Goal: Information Seeking & Learning: Check status

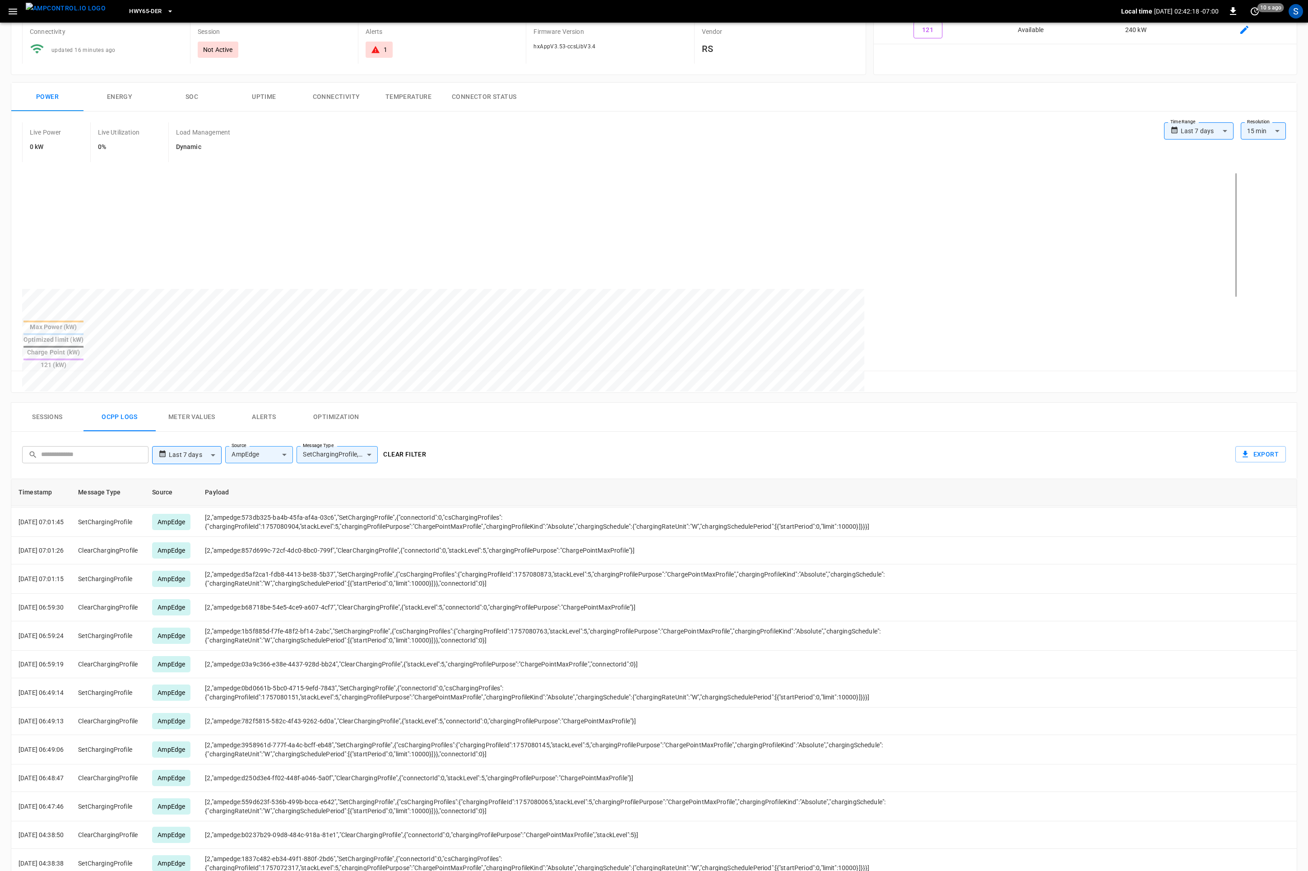
scroll to position [1592, 0]
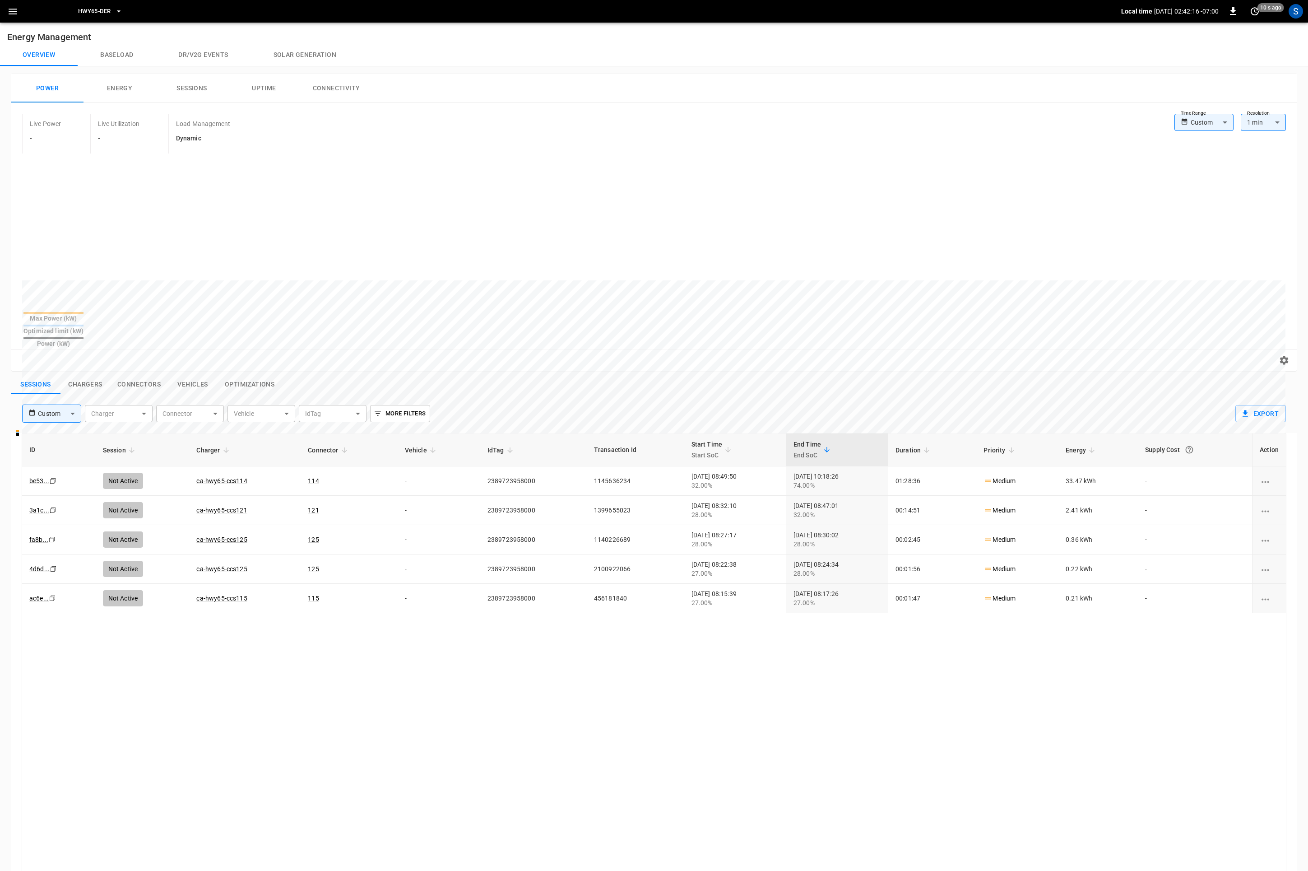
click at [1298, 14] on div "S" at bounding box center [1296, 11] width 14 height 14
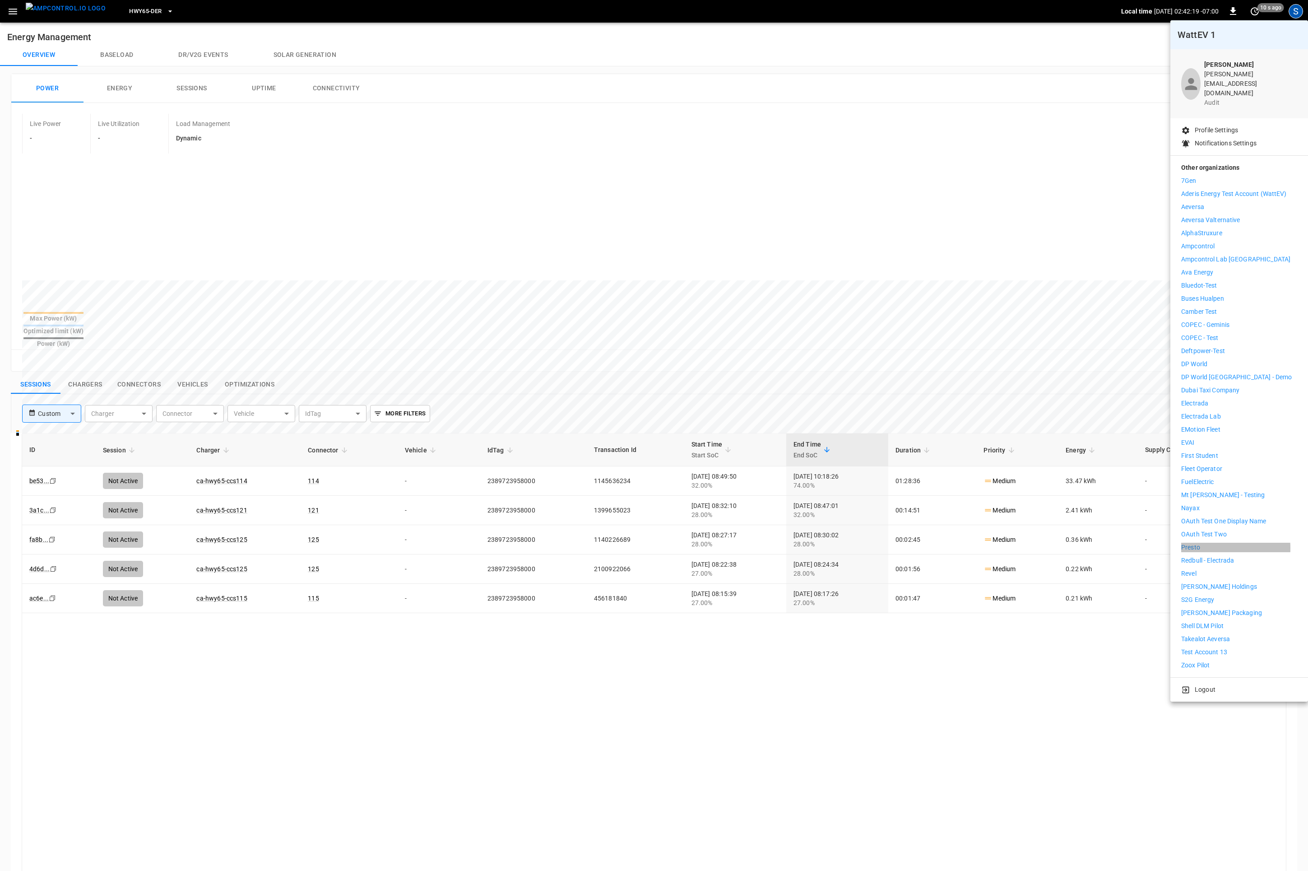
click at [1191, 543] on p "Presto" at bounding box center [1191, 547] width 19 height 9
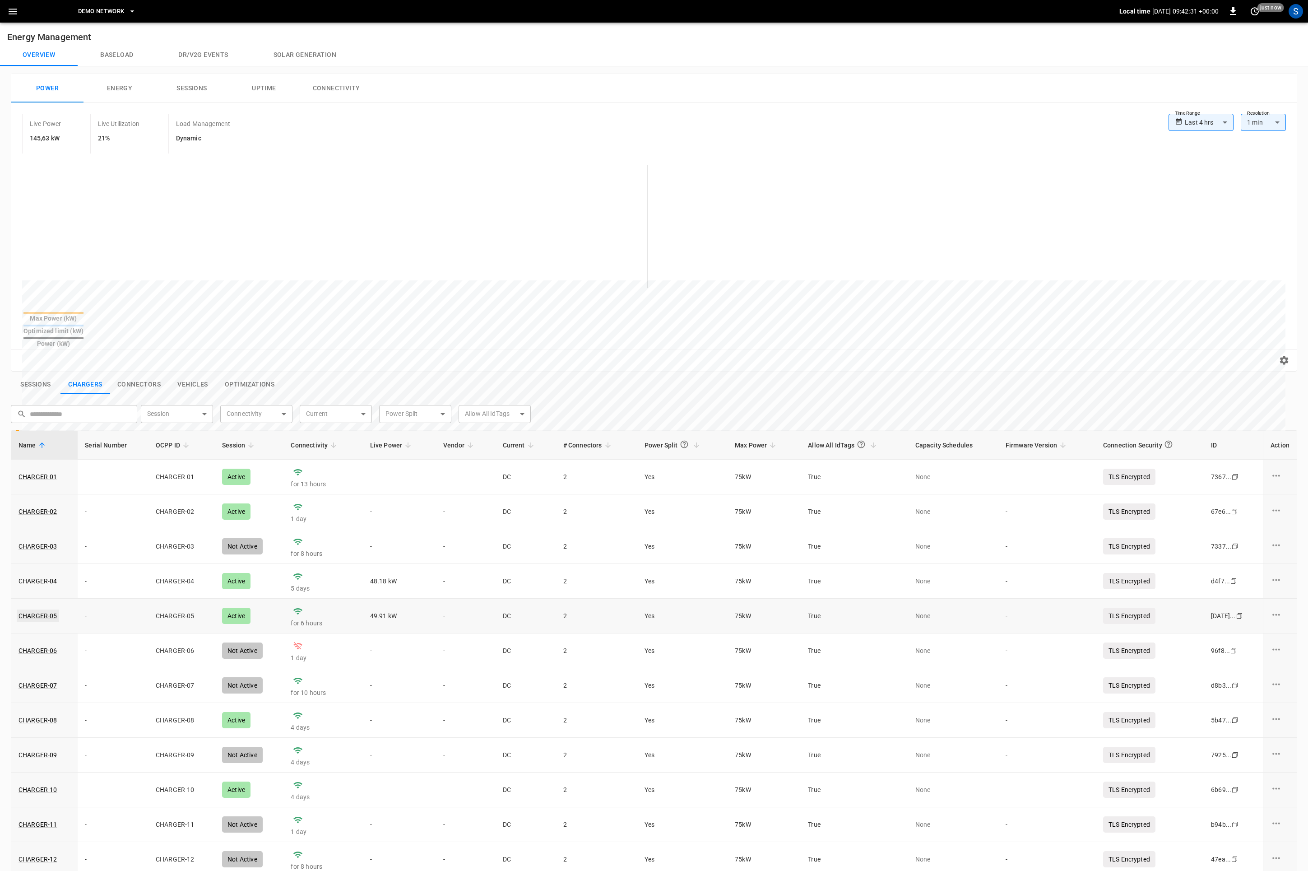
click at [44, 610] on link "CHARGER-05" at bounding box center [38, 616] width 42 height 13
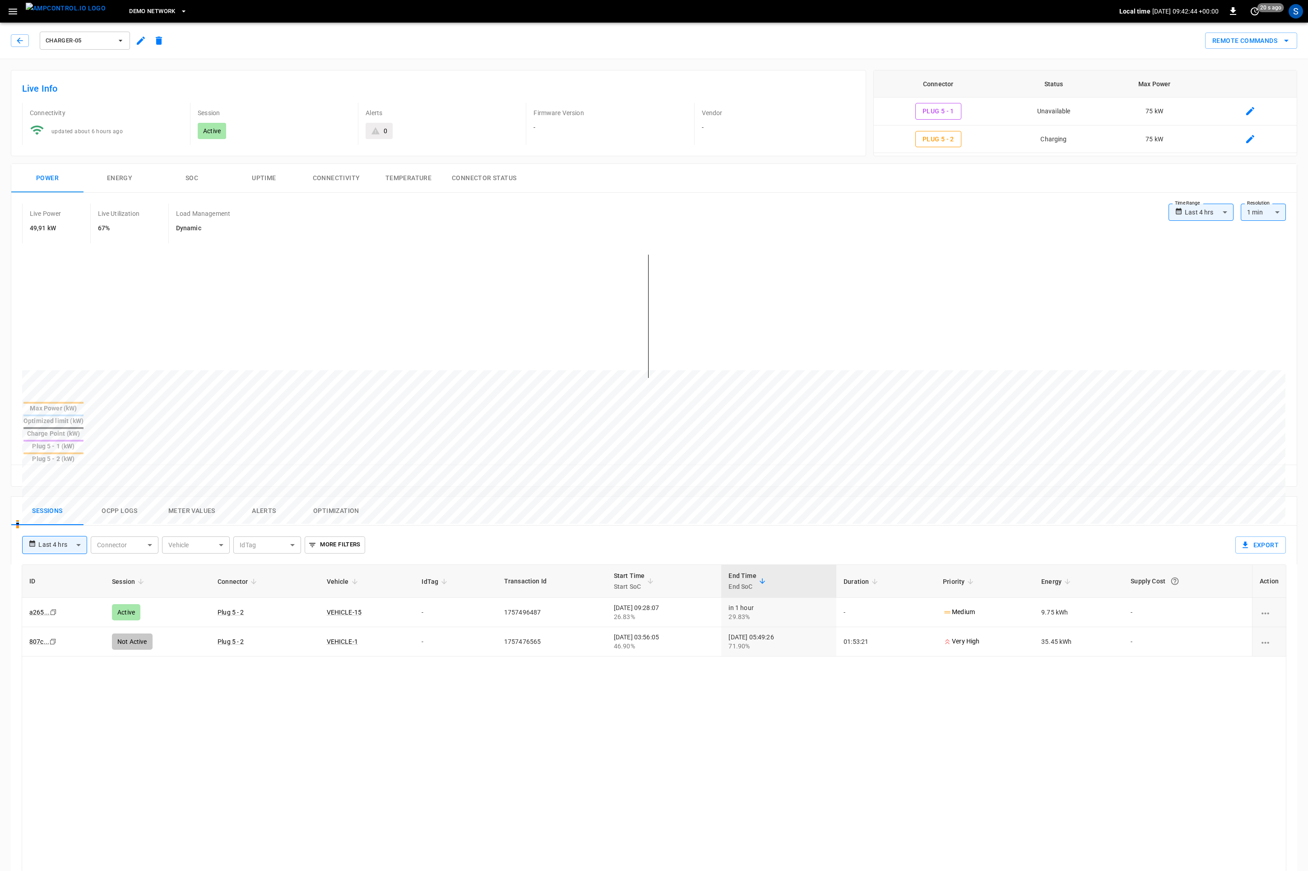
click at [133, 497] on button "Ocpp logs" at bounding box center [120, 511] width 72 height 29
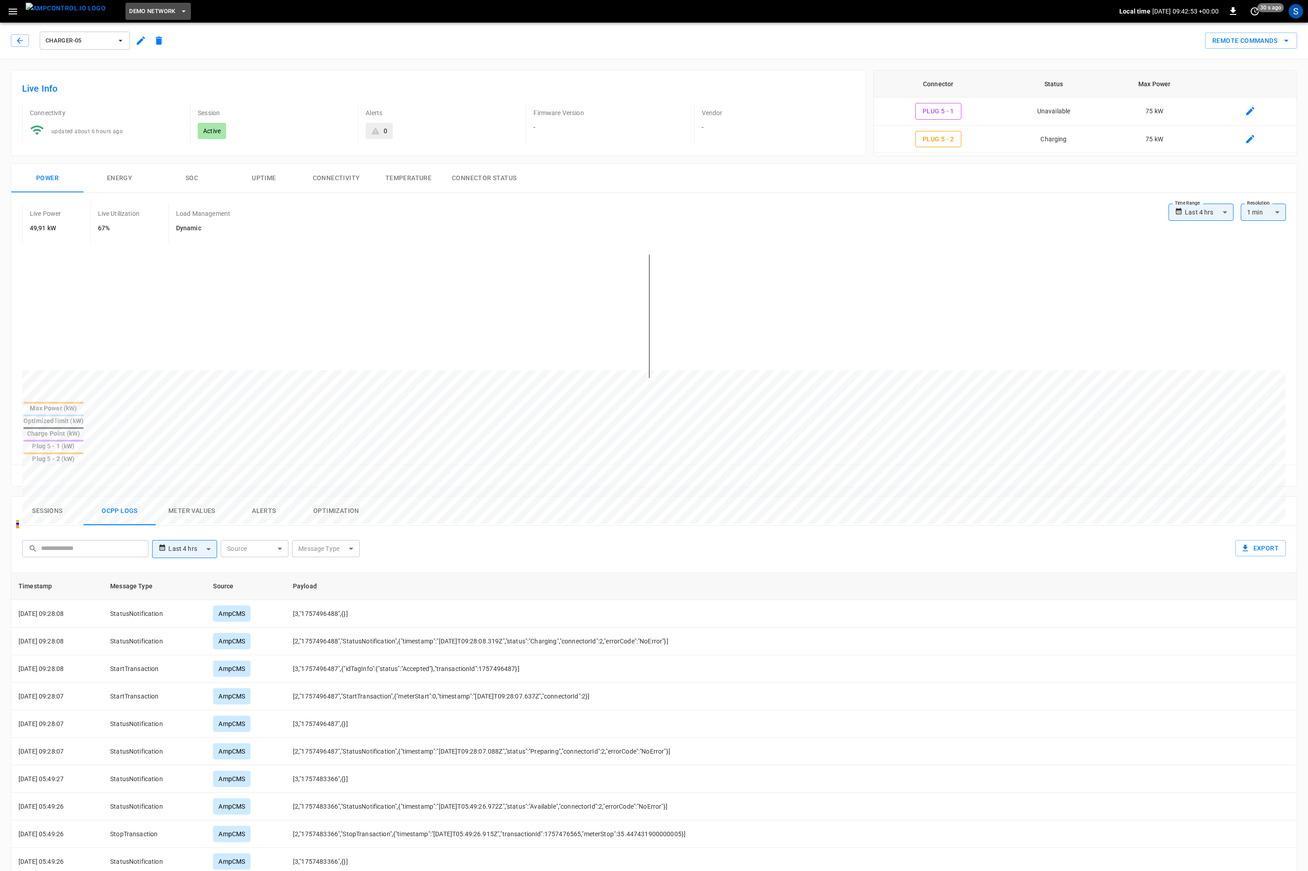
click at [132, 16] on span "DEMO NETWORK" at bounding box center [152, 11] width 46 height 10
click at [1294, 11] on div at bounding box center [654, 435] width 1308 height 871
click at [1296, 16] on div "S" at bounding box center [1296, 11] width 14 height 14
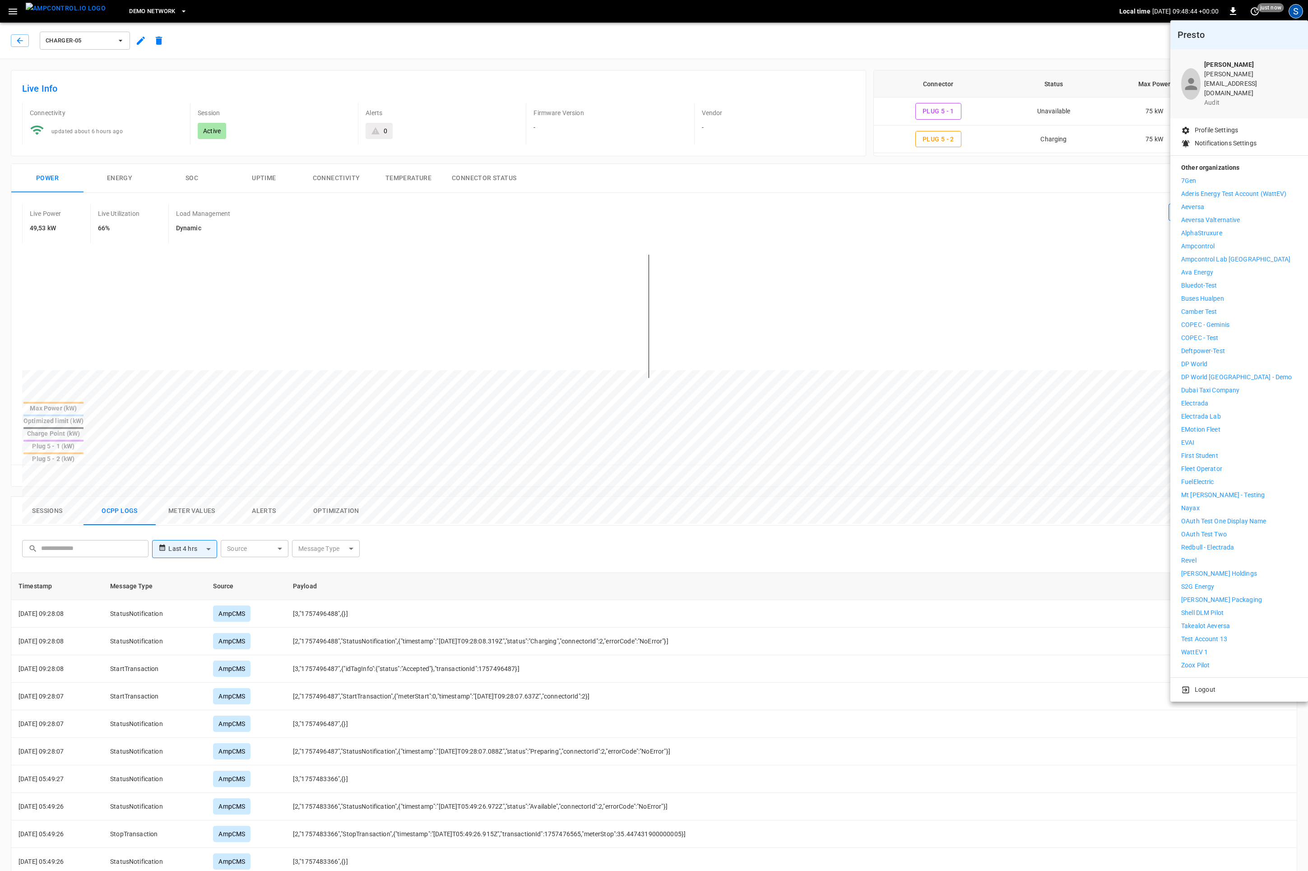
click at [1201, 425] on p "eMotion Fleet" at bounding box center [1201, 429] width 39 height 9
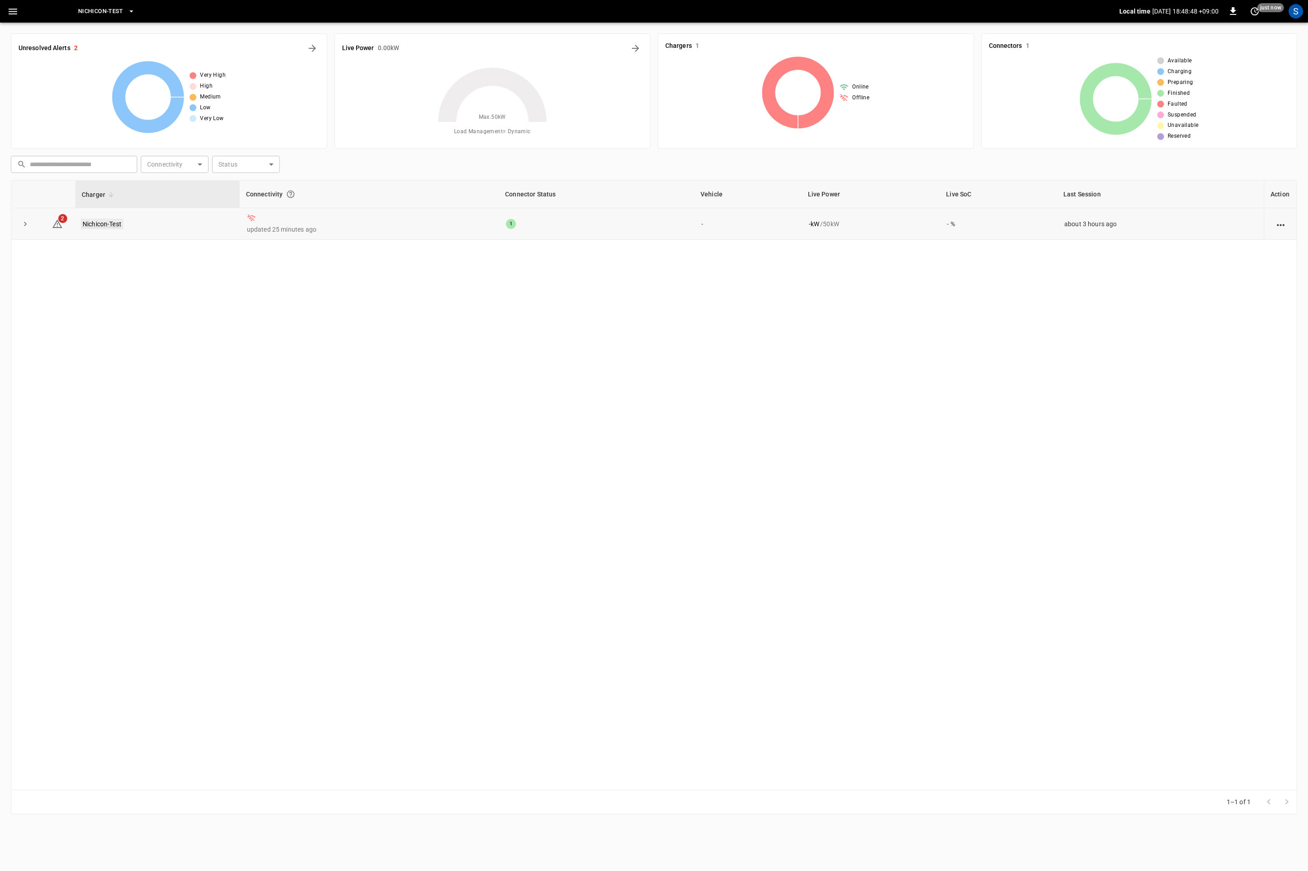
click at [104, 228] on link "Nichicon-Test" at bounding box center [102, 224] width 42 height 11
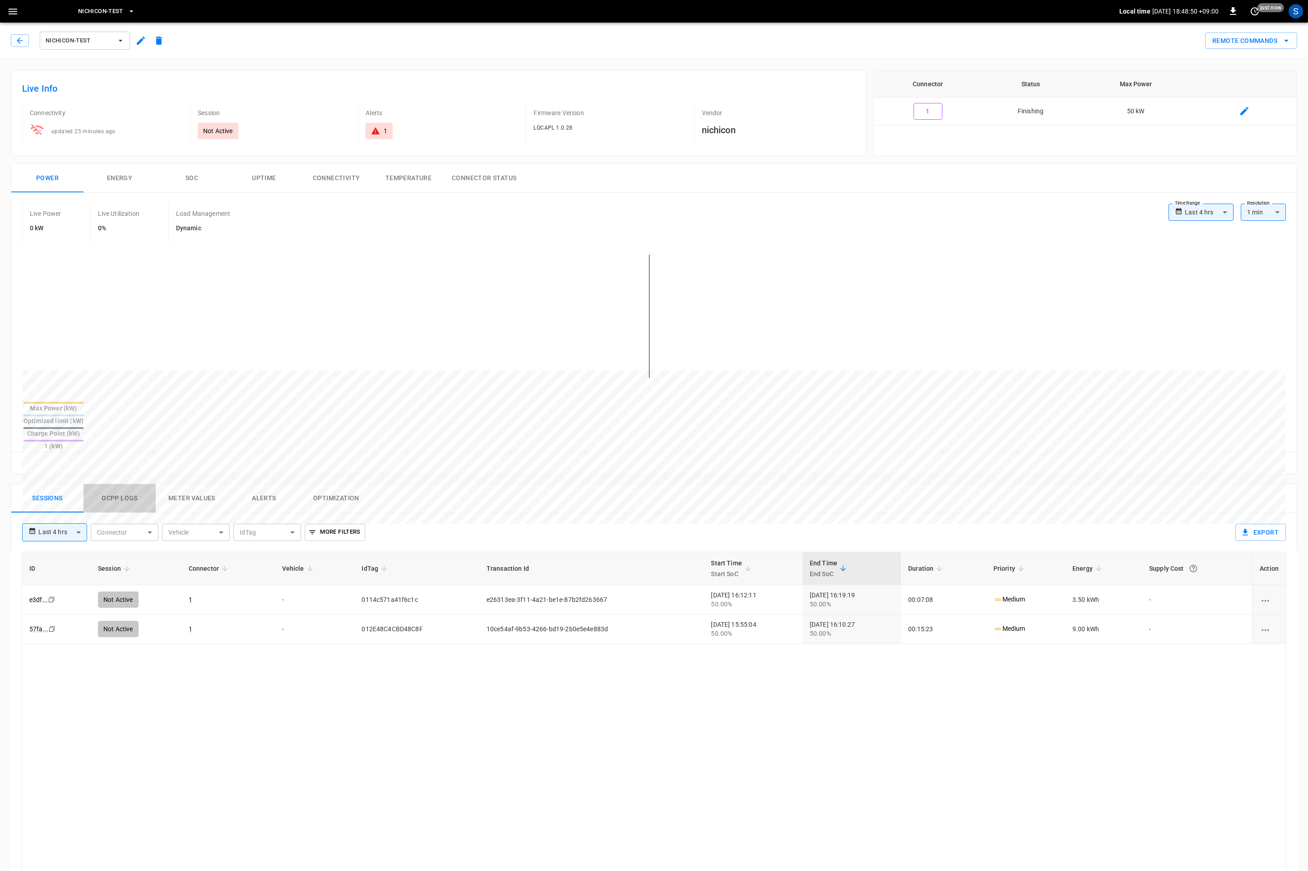
click at [119, 484] on button "Ocpp logs" at bounding box center [120, 498] width 72 height 29
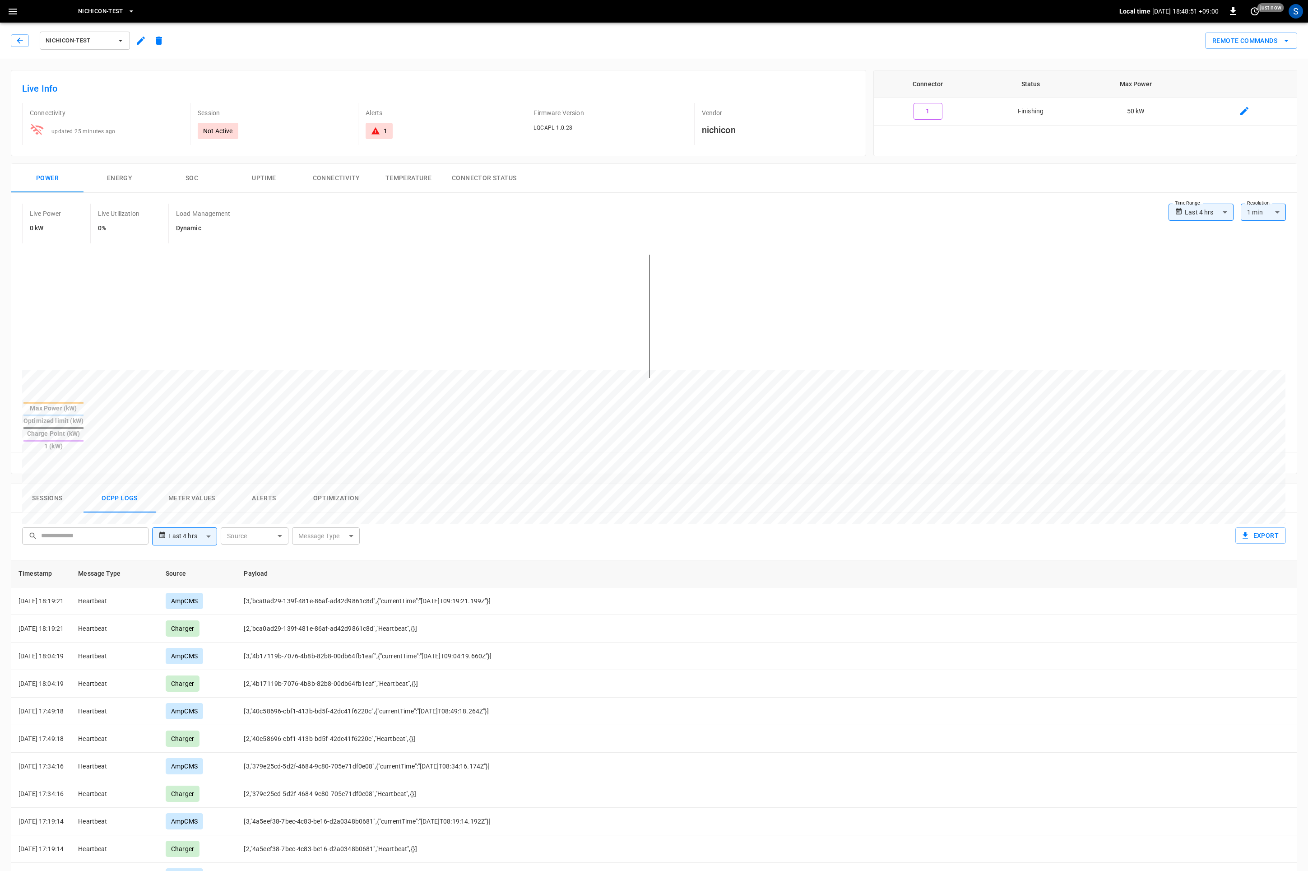
click at [349, 505] on body "**********" at bounding box center [654, 602] width 1308 height 1205
click at [341, 639] on div "SetChargingProfile" at bounding box center [316, 646] width 65 height 17
type input "**********"
click at [486, 498] on div at bounding box center [654, 435] width 1308 height 871
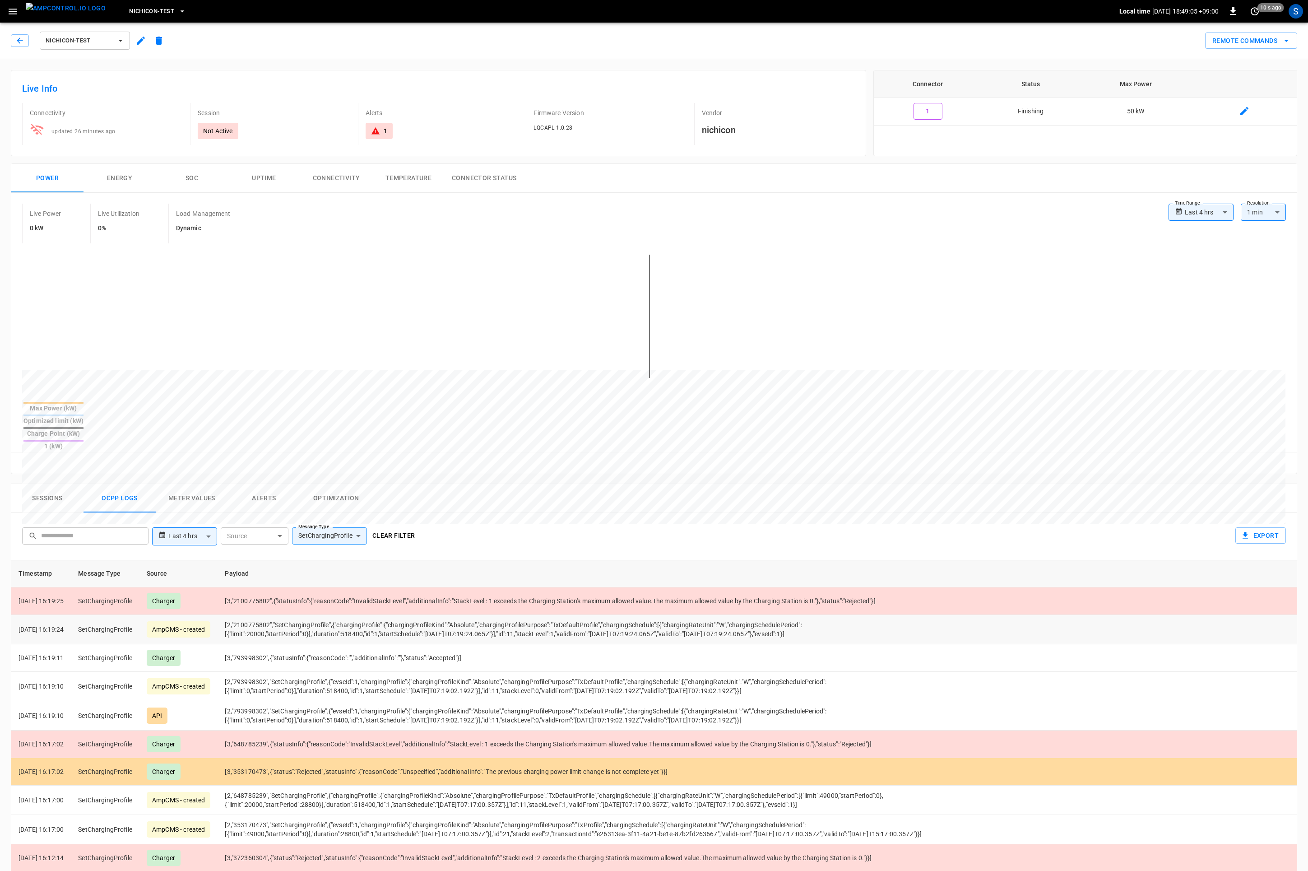
drag, startPoint x: 849, startPoint y: 605, endPoint x: 238, endPoint y: 597, distance: 610.9
click at [238, 615] on td "[2,"2100775802","SetChargingProfile",{"chargingProfile":{"chargingProfileKind":…" at bounding box center [590, 629] width 744 height 29
copy td "[2,"2100775802","SetChargingProfile",{"chargingProfile":{"chargingProfileKind":…"
click at [1297, 15] on div "S" at bounding box center [1296, 11] width 14 height 14
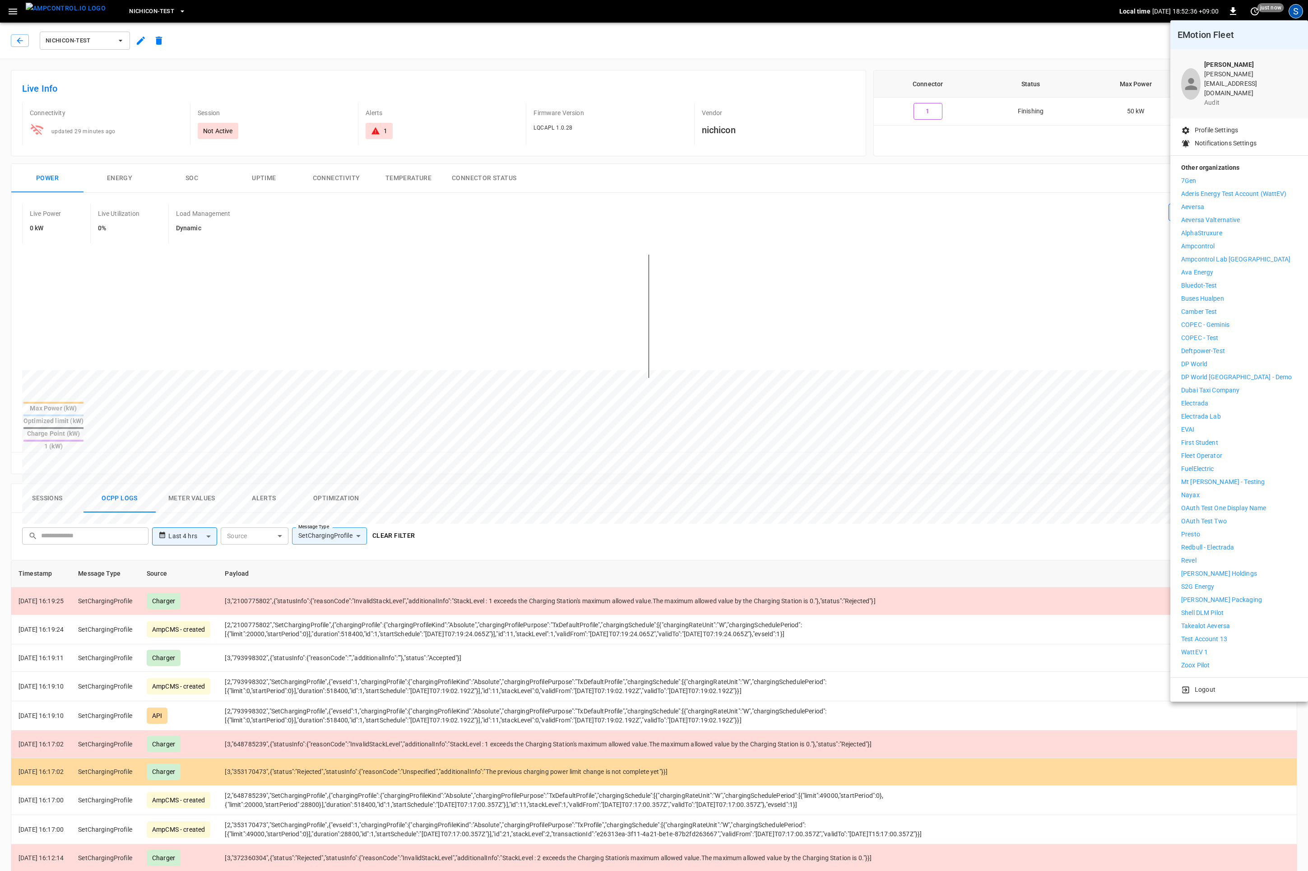
click at [1210, 647] on li "WattEV 1" at bounding box center [1240, 651] width 116 height 9
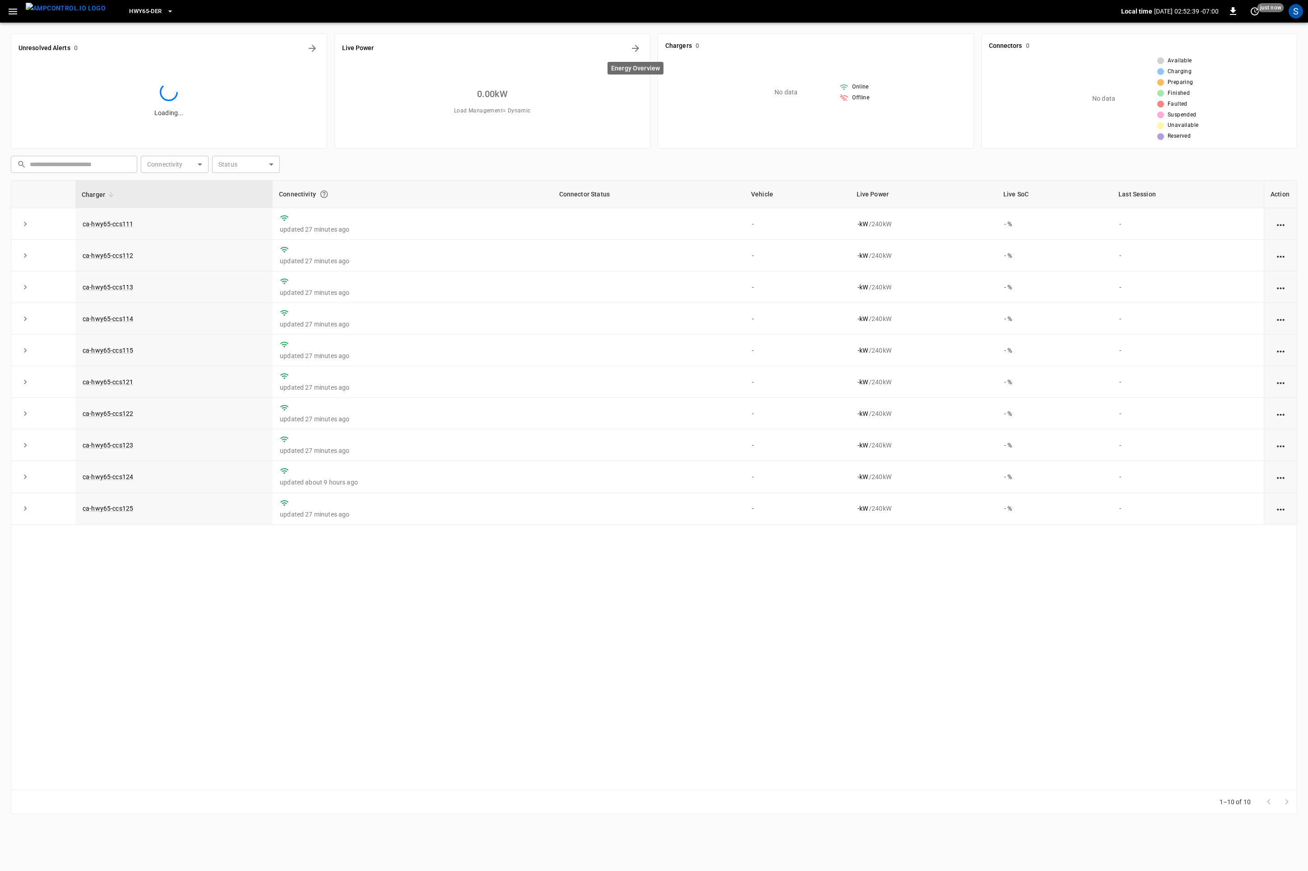
click at [638, 46] on icon "Energy Overview" at bounding box center [635, 48] width 11 height 11
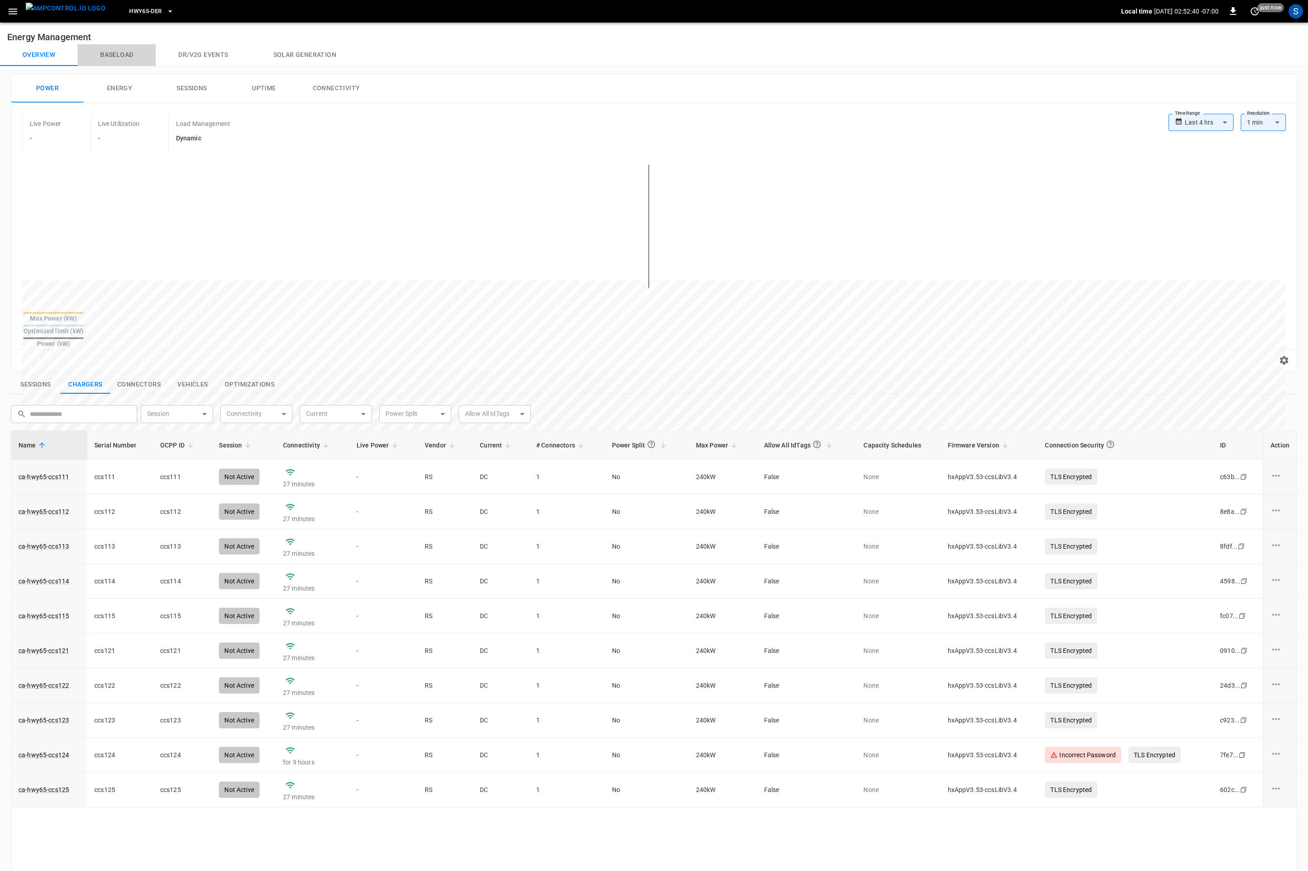
click at [128, 55] on button "Baseload" at bounding box center [117, 55] width 78 height 22
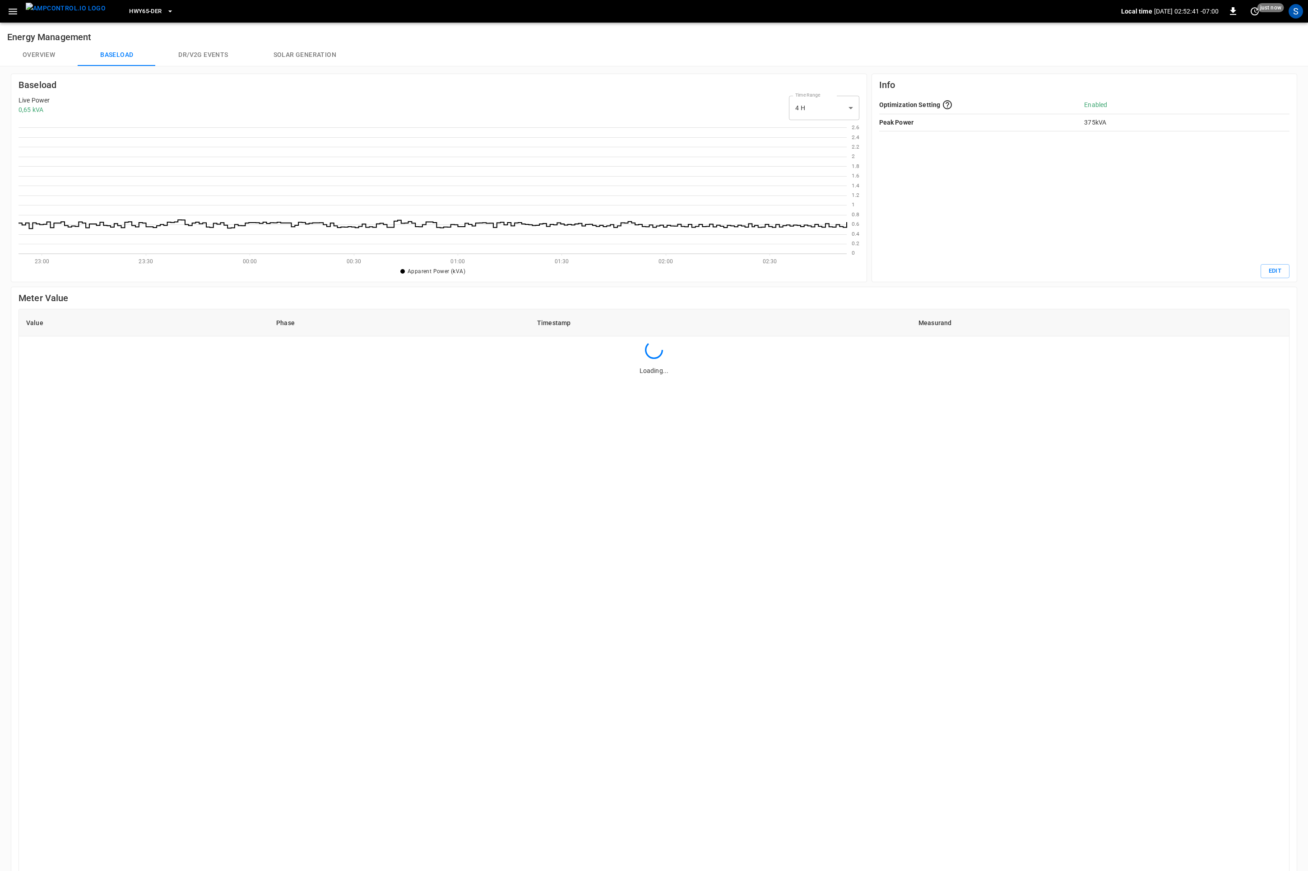
scroll to position [130, 828]
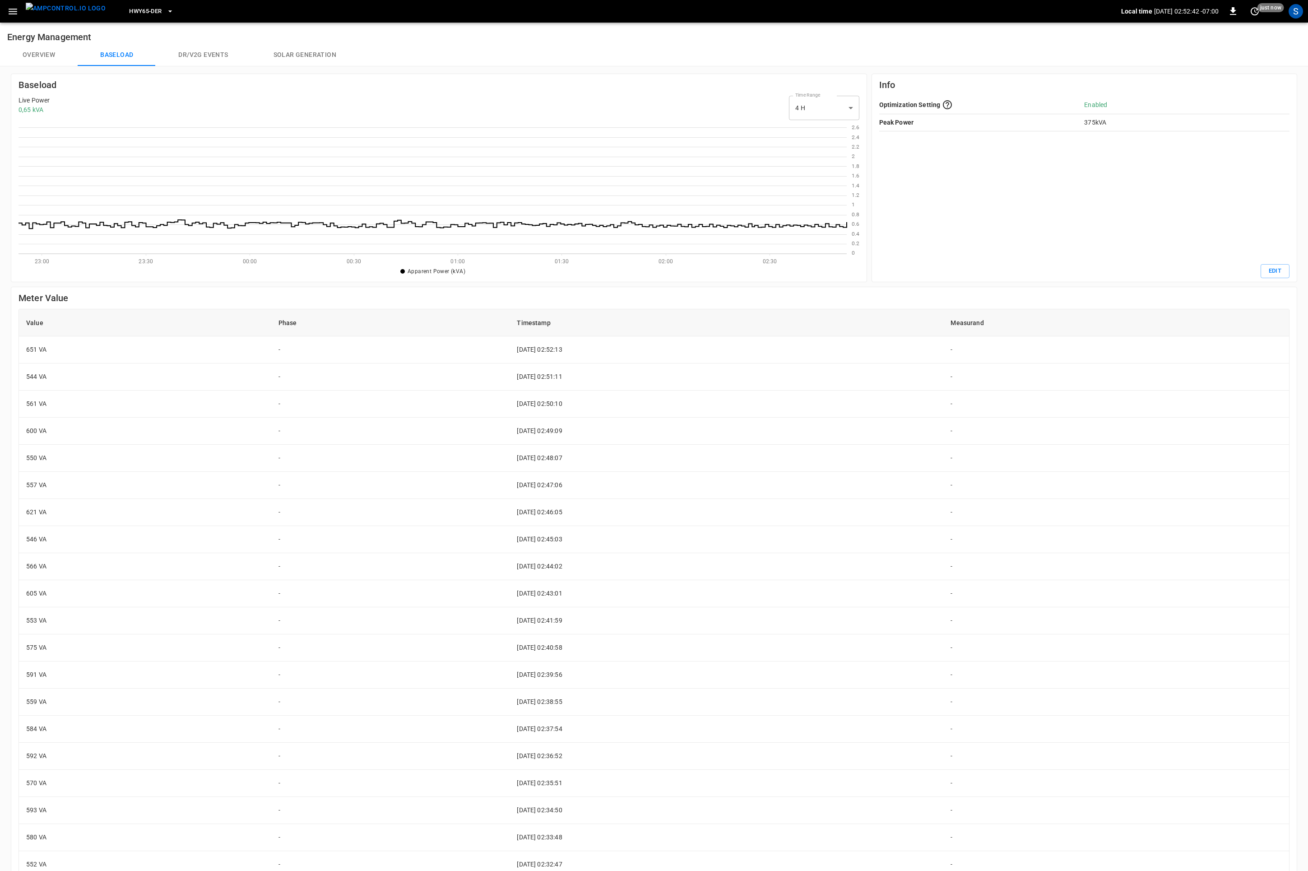
click at [825, 98] on body "HWY65-DER Local time [DATE] 02:52:42 -07:00 0 just now S Energy Management Over…" at bounding box center [654, 477] width 1308 height 955
click at [826, 150] on li "24 H" at bounding box center [824, 146] width 70 height 15
type input "***"
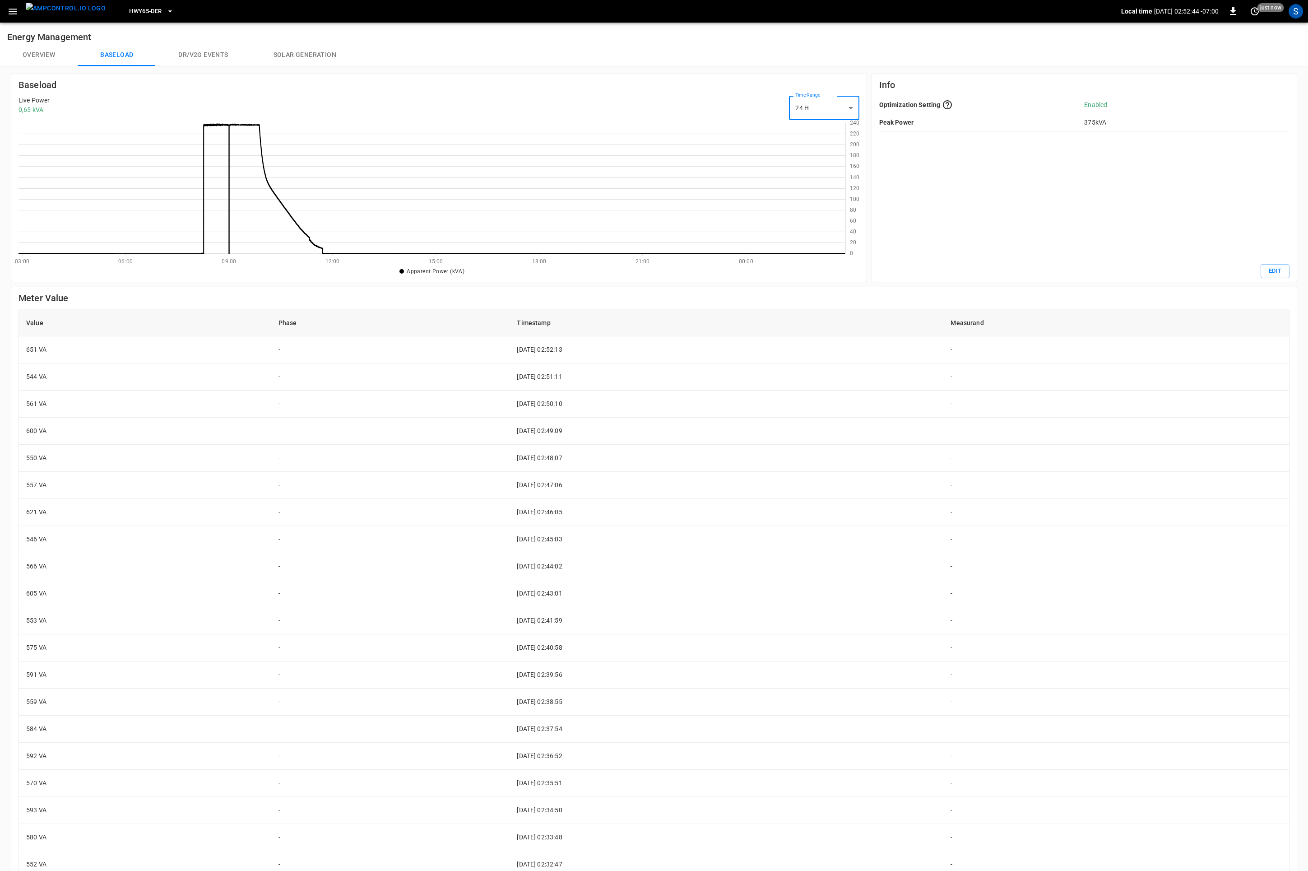
scroll to position [130, 827]
